Goal: Transaction & Acquisition: Download file/media

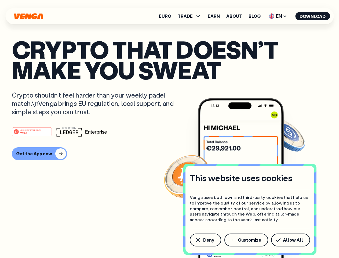
click at [169, 129] on div "#1 PRODUCT OF THE MONTH Web3" at bounding box center [170, 132] width 316 height 10
click at [205, 240] on span "Deny" at bounding box center [208, 240] width 11 height 4
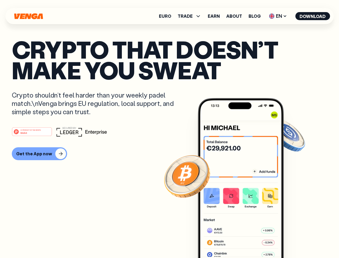
click at [247, 240] on img at bounding box center [241, 188] width 86 height 180
click at [292, 240] on article "Crypto that doesn’t make you sweat Crypto shouldn’t feel harder than your weekl…" at bounding box center [170, 139] width 316 height 201
click at [191, 16] on span "TRADE" at bounding box center [185, 16] width 15 height 4
click at [278, 16] on span "EN" at bounding box center [278, 16] width 22 height 9
click at [313, 16] on button "Download" at bounding box center [312, 16] width 35 height 8
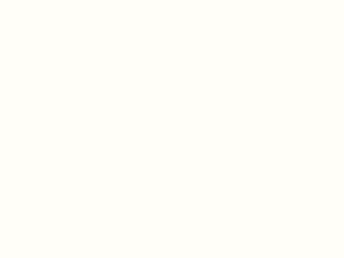
click at [39, 0] on html "This website uses cookies Venga uses both own and third-party cookies that help…" at bounding box center [172, 0] width 344 height 0
click at [33, 0] on html "This website uses cookies Venga uses both own and third-party cookies that help…" at bounding box center [172, 0] width 344 height 0
